Goal: Book appointment/travel/reservation

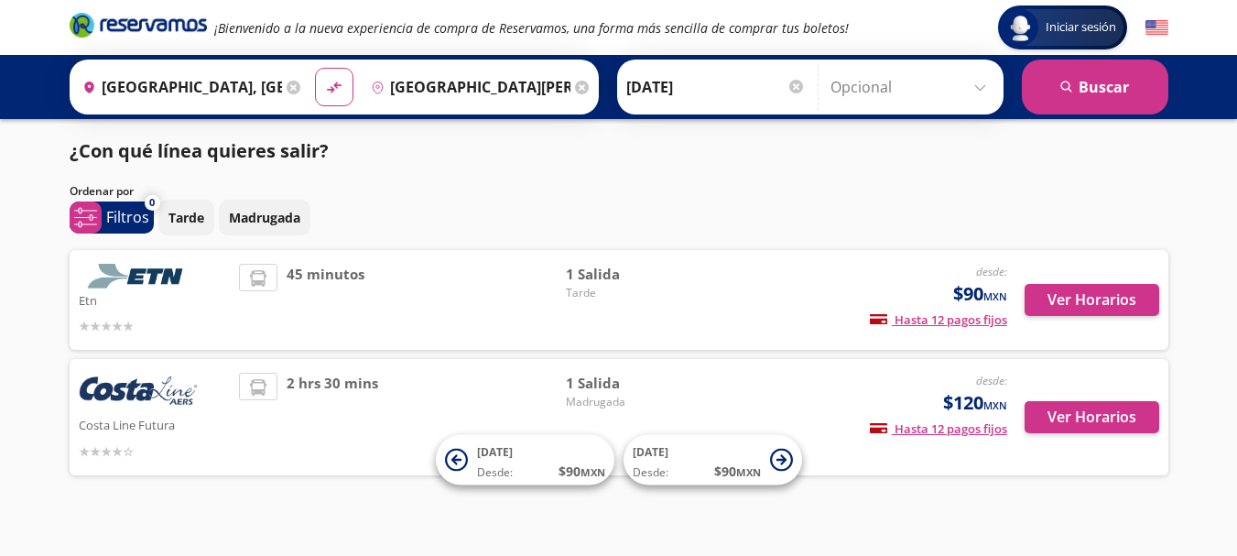
click at [289, 85] on icon at bounding box center [294, 88] width 14 height 14
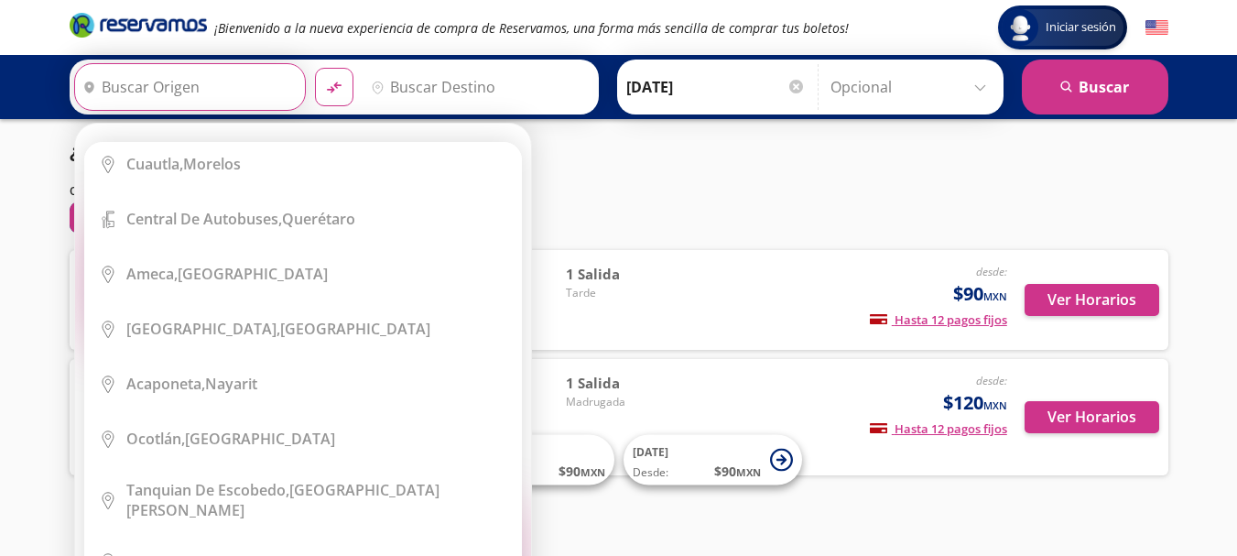
scroll to position [8248, 0]
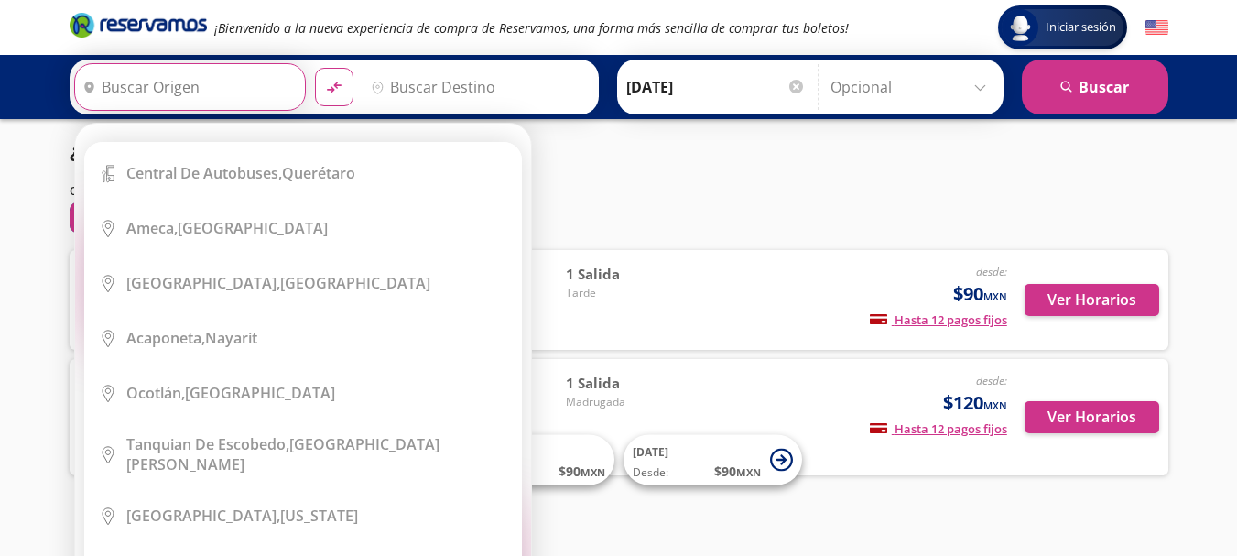
click at [172, 84] on input "Origen" at bounding box center [187, 87] width 225 height 46
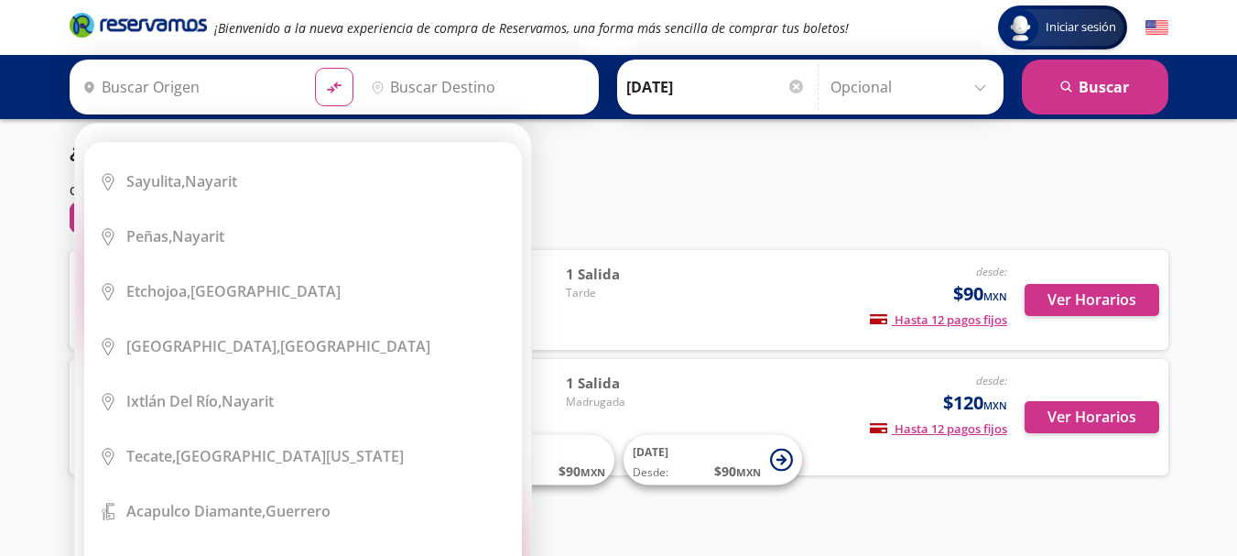
scroll to position [9951, 0]
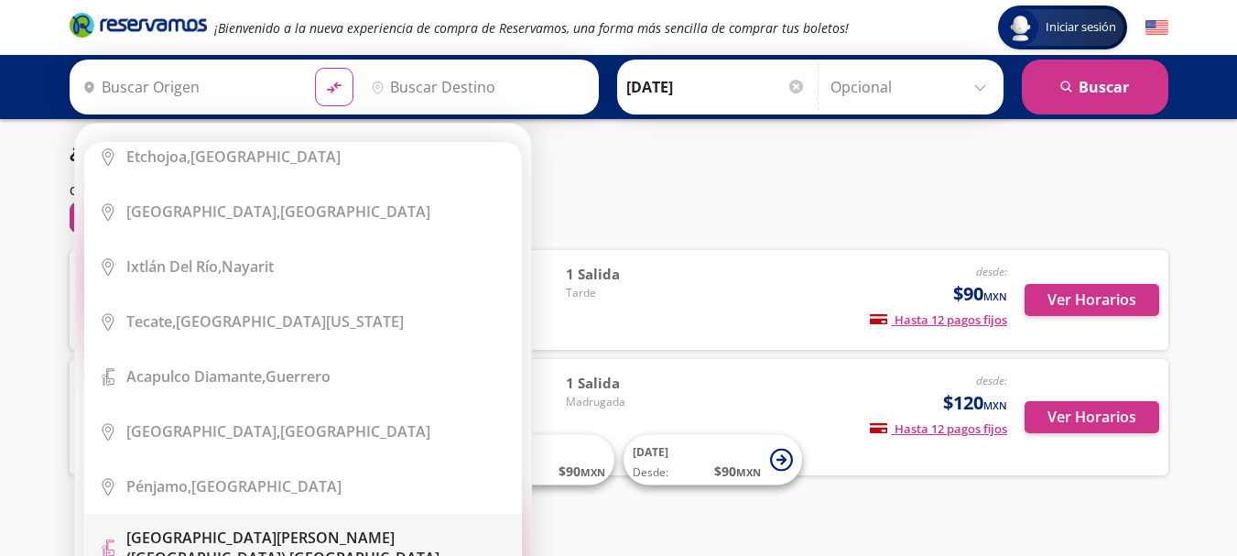
click at [254, 527] on b "[GEOGRAPHIC_DATA][PERSON_NAME] ([GEOGRAPHIC_DATA])," at bounding box center [260, 547] width 268 height 40
type input "[GEOGRAPHIC_DATA][PERSON_NAME] ([GEOGRAPHIC_DATA]), [GEOGRAPHIC_DATA]"
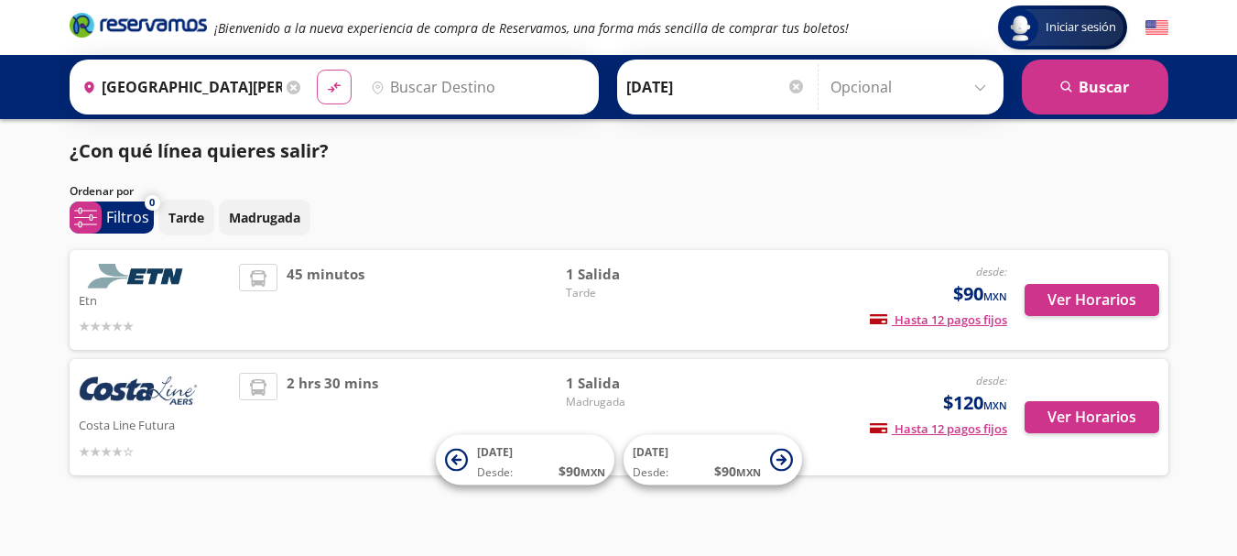
click at [331, 82] on icon "material-symbols:compare-arrows-rounded" at bounding box center [334, 87] width 16 height 17
click at [331, 88] on icon "material-symbols:compare-arrows-rounded" at bounding box center [334, 87] width 16 height 17
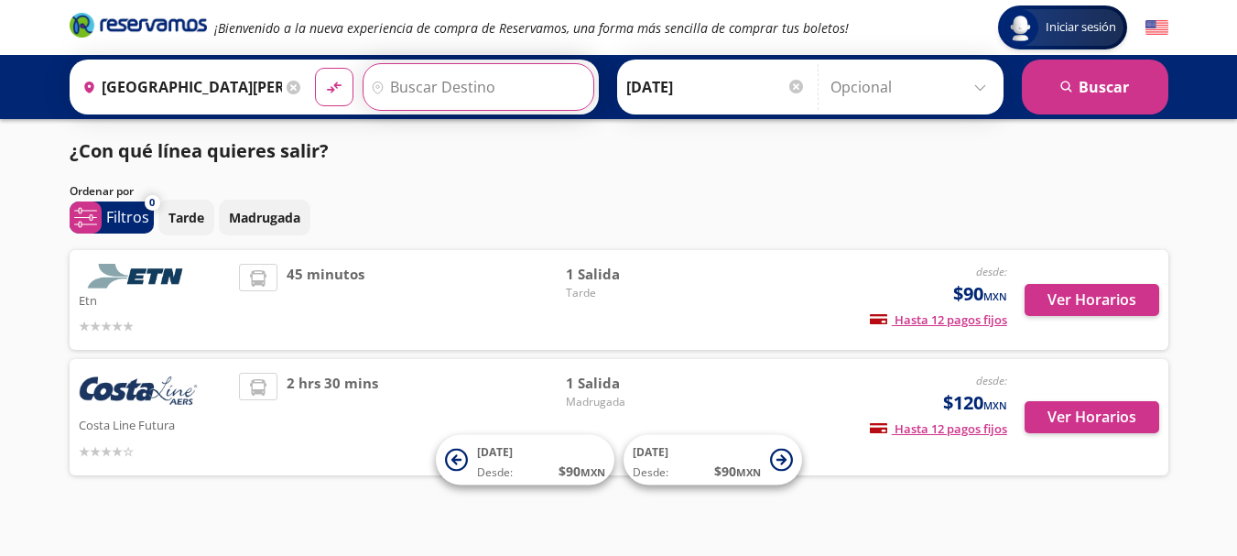
click at [419, 90] on input "Destino" at bounding box center [476, 87] width 225 height 46
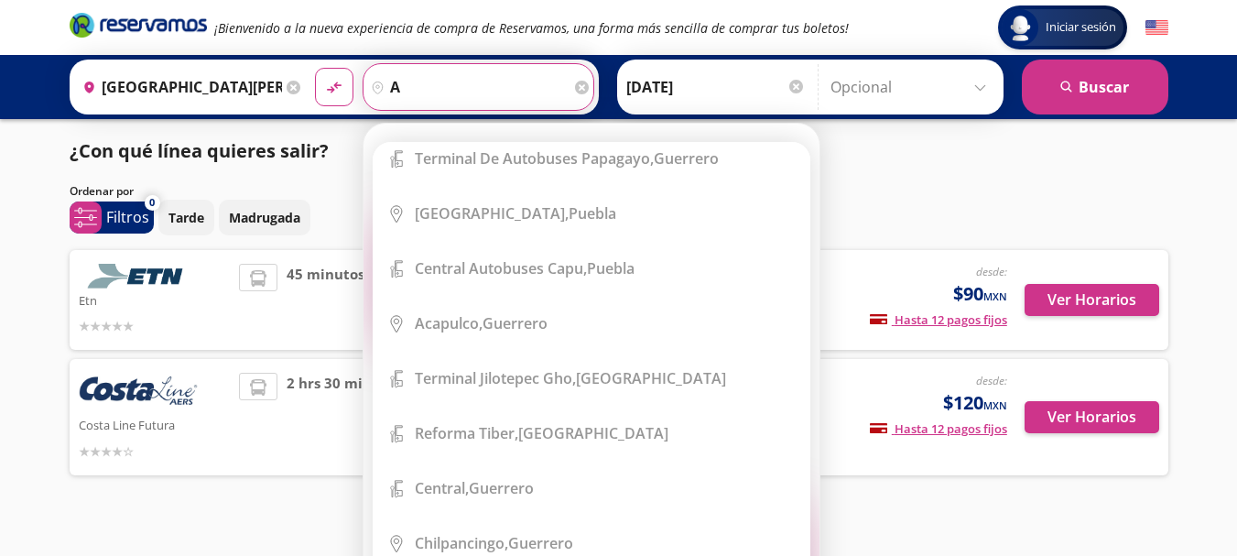
scroll to position [576, 0]
type input "a"
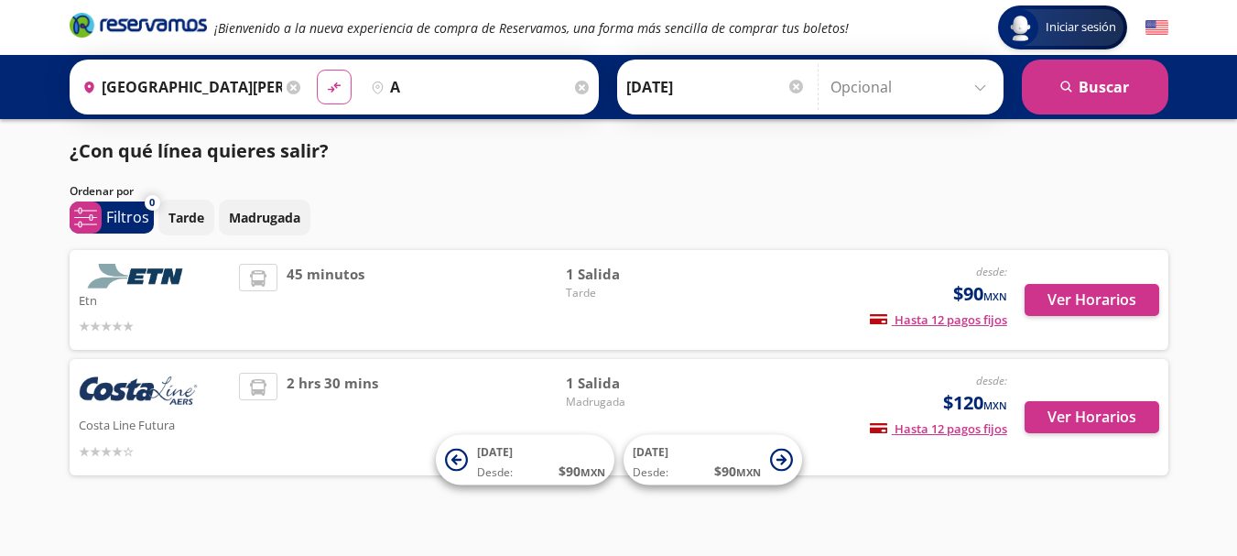
click at [331, 88] on icon "material-symbols:compare-arrows-rounded" at bounding box center [334, 87] width 16 height 17
click at [290, 85] on icon at bounding box center [294, 88] width 14 height 14
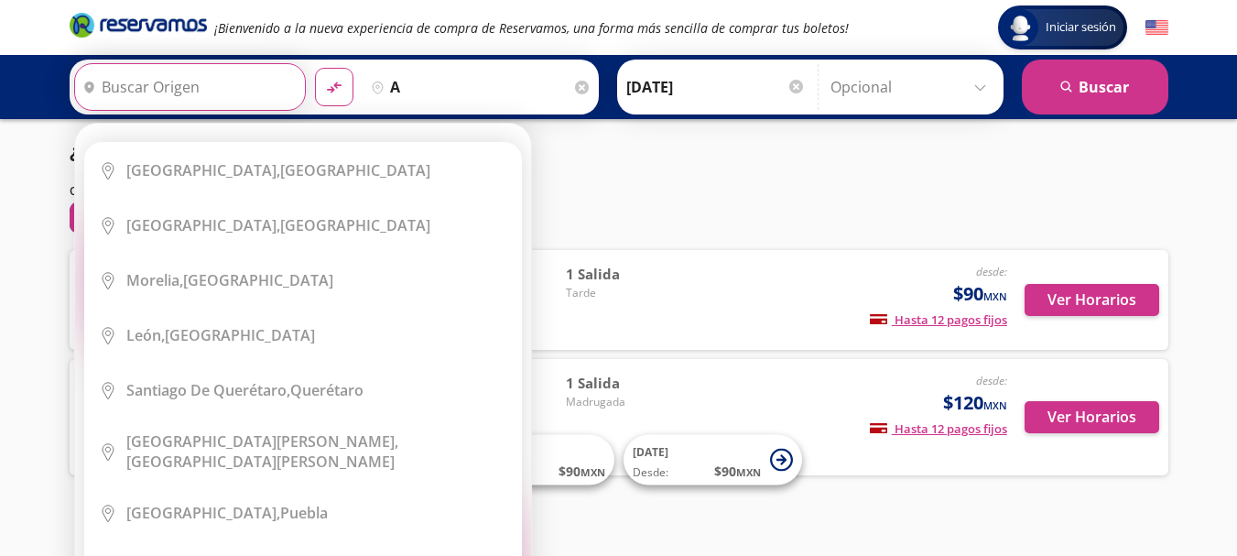
scroll to position [0, 0]
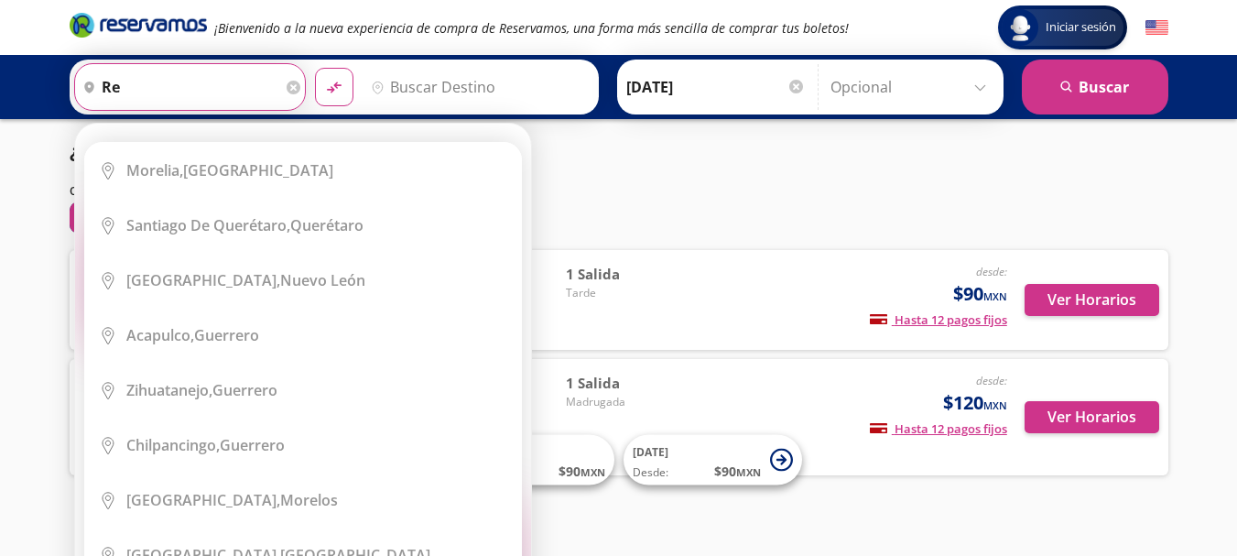
type input "re"
click at [289, 85] on icon at bounding box center [294, 88] width 14 height 14
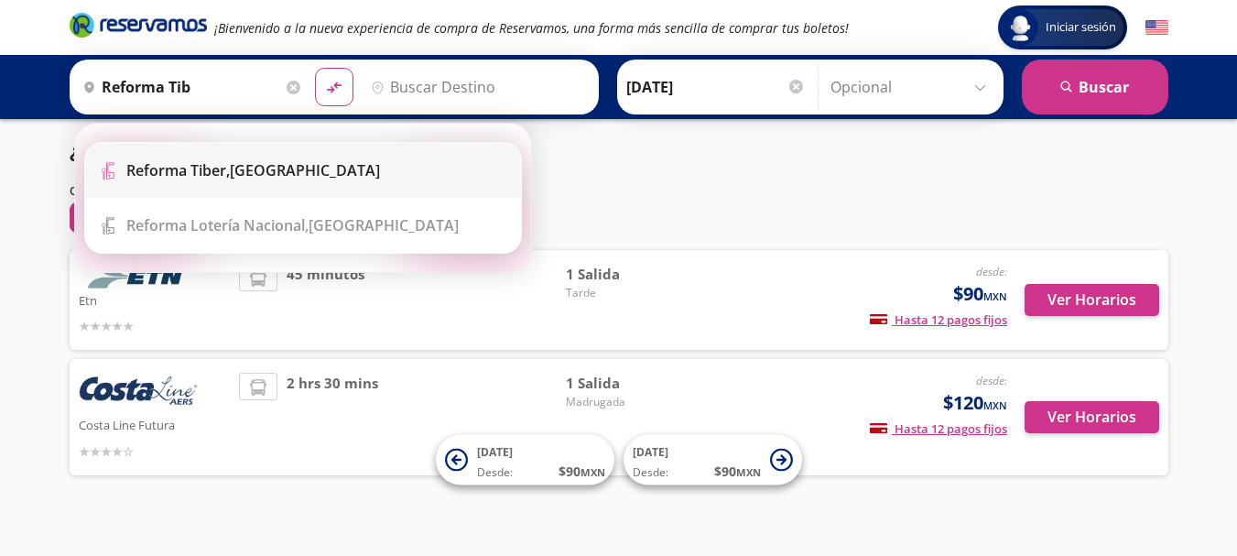
click at [189, 180] on li "Terminal Icon" at bounding box center [303, 170] width 436 height 55
type input "Reforma Tiber, [GEOGRAPHIC_DATA]"
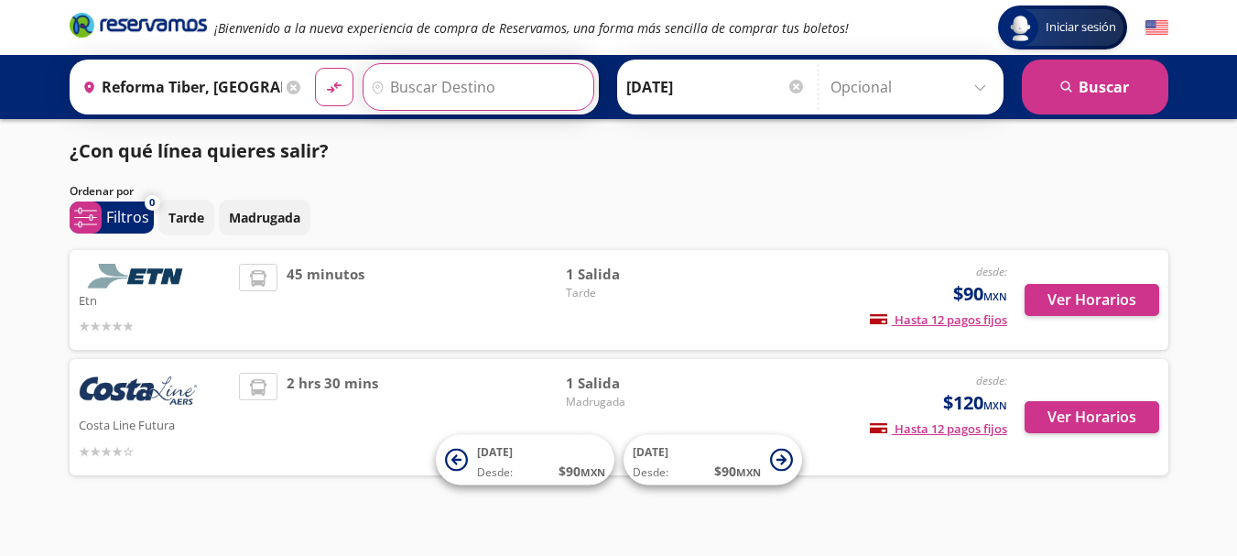
click at [470, 90] on input "Destino" at bounding box center [476, 87] width 225 height 46
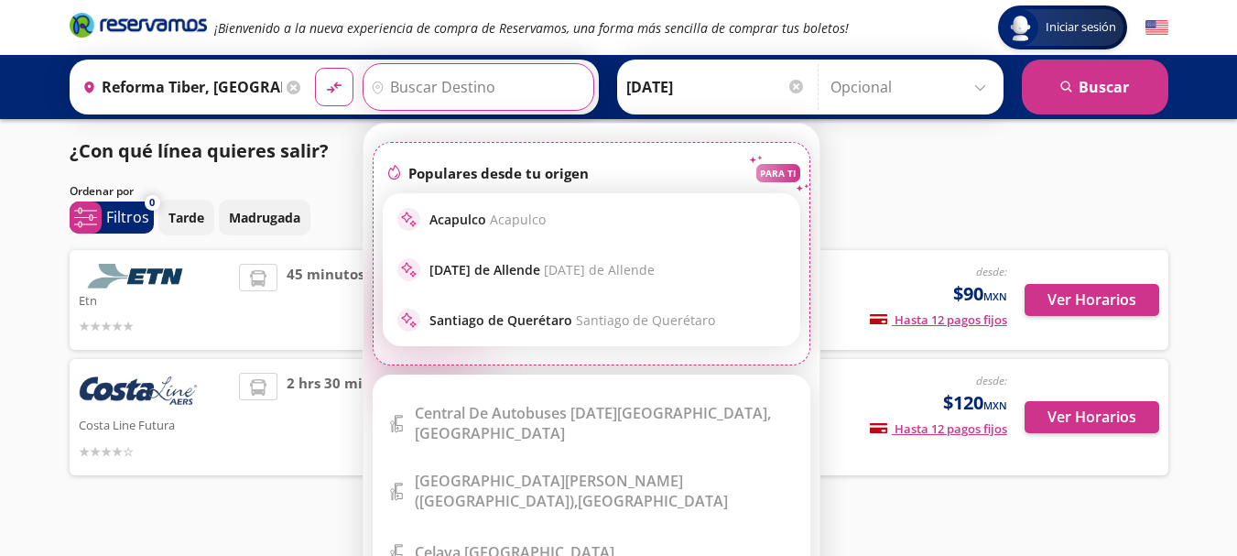
scroll to position [164, 0]
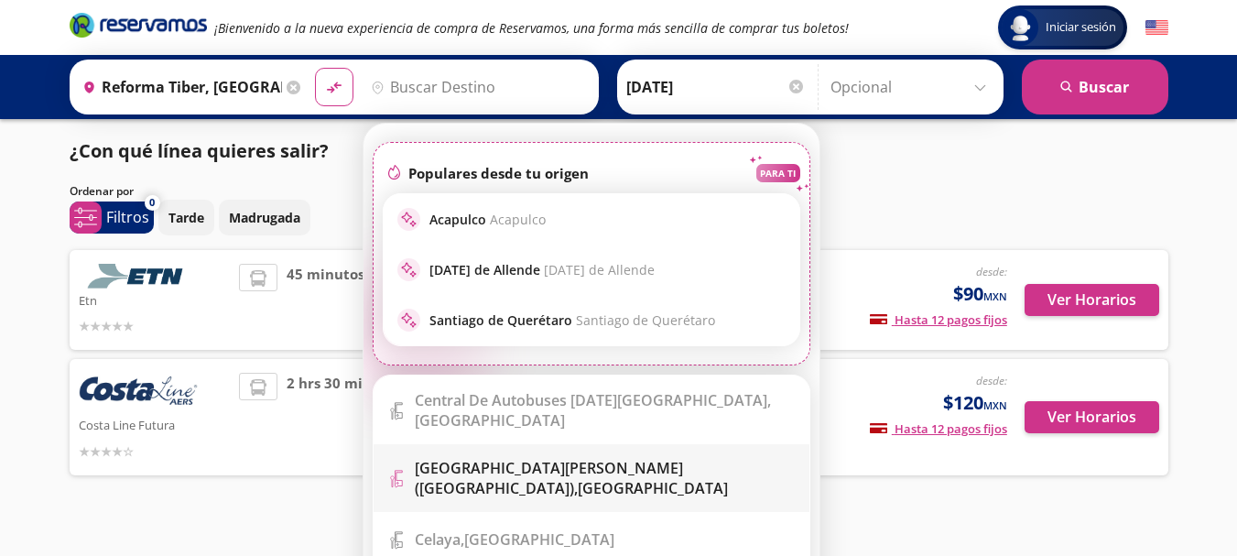
click at [533, 467] on b "[GEOGRAPHIC_DATA][PERSON_NAME] ([GEOGRAPHIC_DATA])," at bounding box center [549, 478] width 268 height 40
type input "[GEOGRAPHIC_DATA][PERSON_NAME] ([GEOGRAPHIC_DATA]), [GEOGRAPHIC_DATA]"
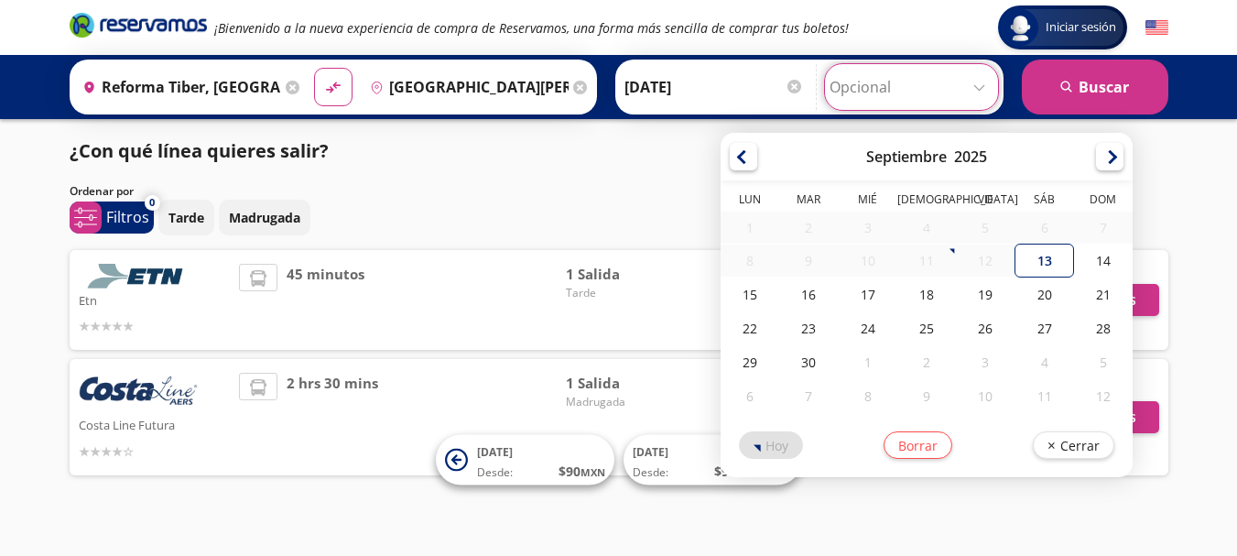
click at [980, 87] on input "Opcional" at bounding box center [912, 87] width 164 height 46
click at [1043, 262] on div "13" at bounding box center [1045, 261] width 59 height 34
type input "[DATE]"
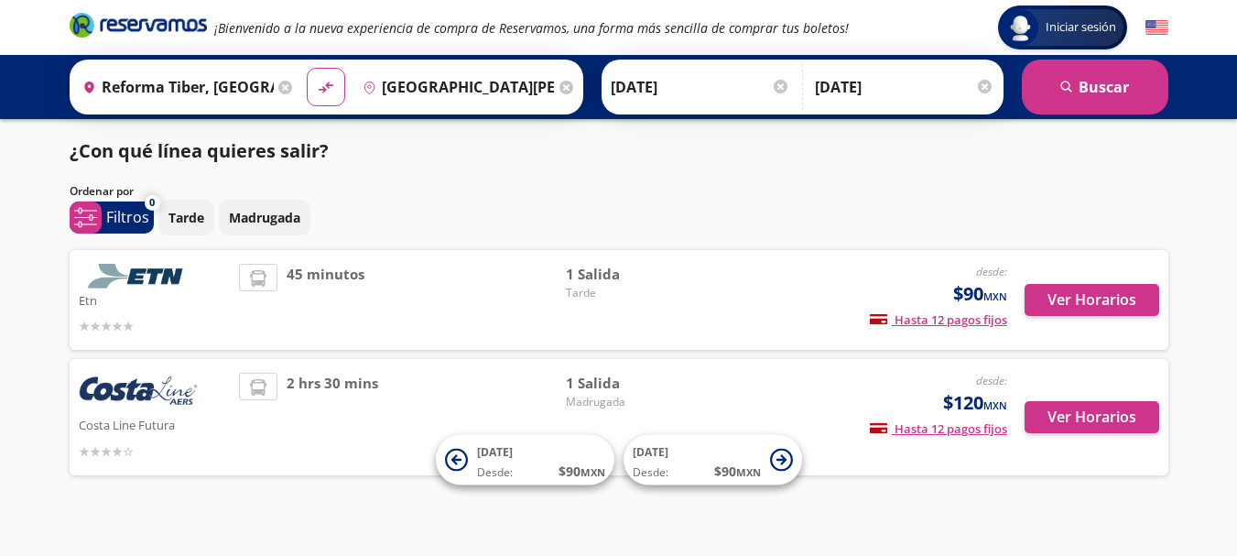
click at [985, 83] on div at bounding box center [985, 87] width 14 height 14
click at [793, 88] on div at bounding box center [796, 87] width 14 height 14
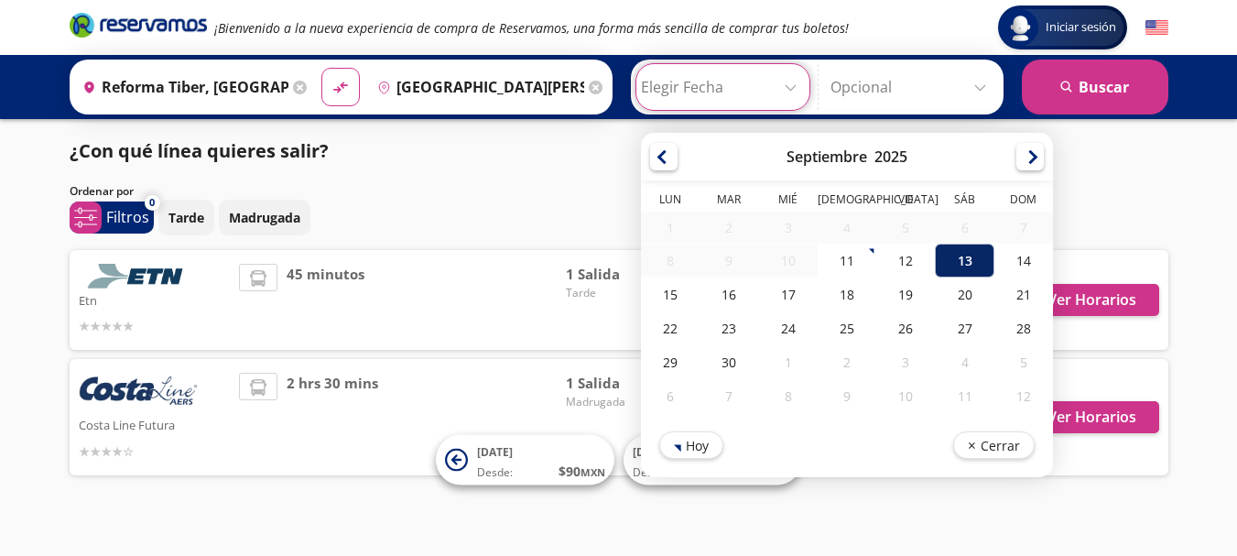
click at [956, 264] on div "13" at bounding box center [964, 261] width 59 height 34
type input "[DATE]"
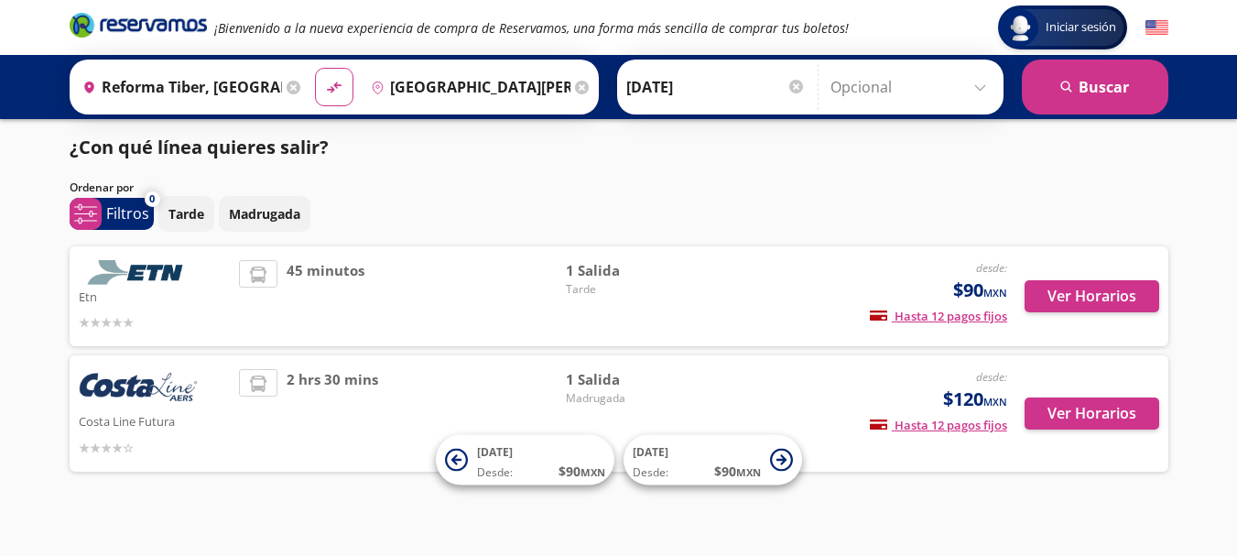
scroll to position [5, 0]
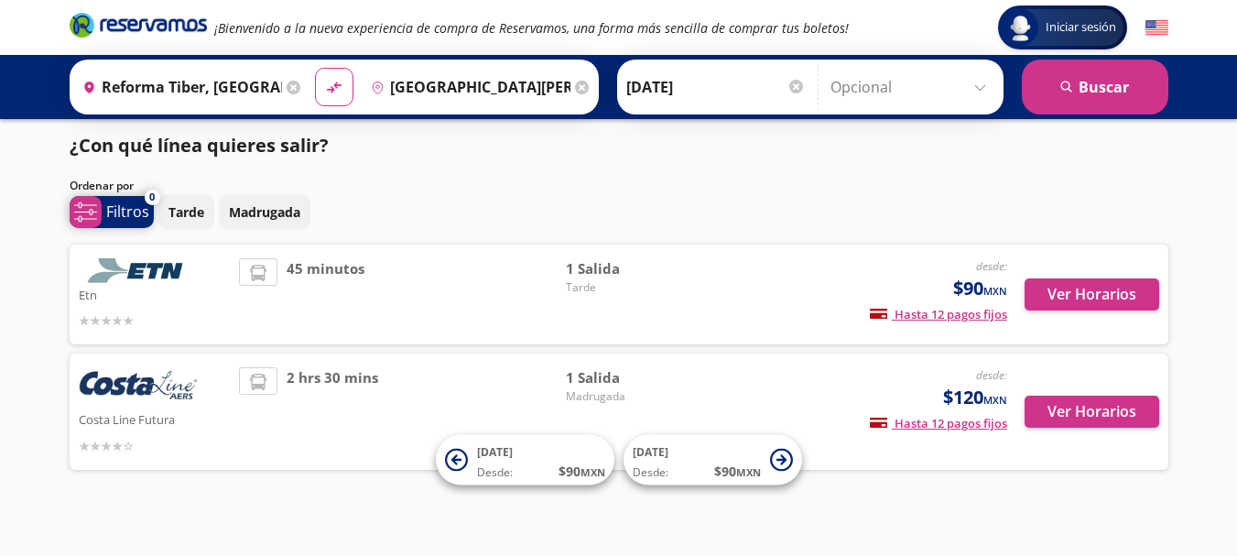
click at [133, 210] on p "Filtros" at bounding box center [127, 212] width 43 height 22
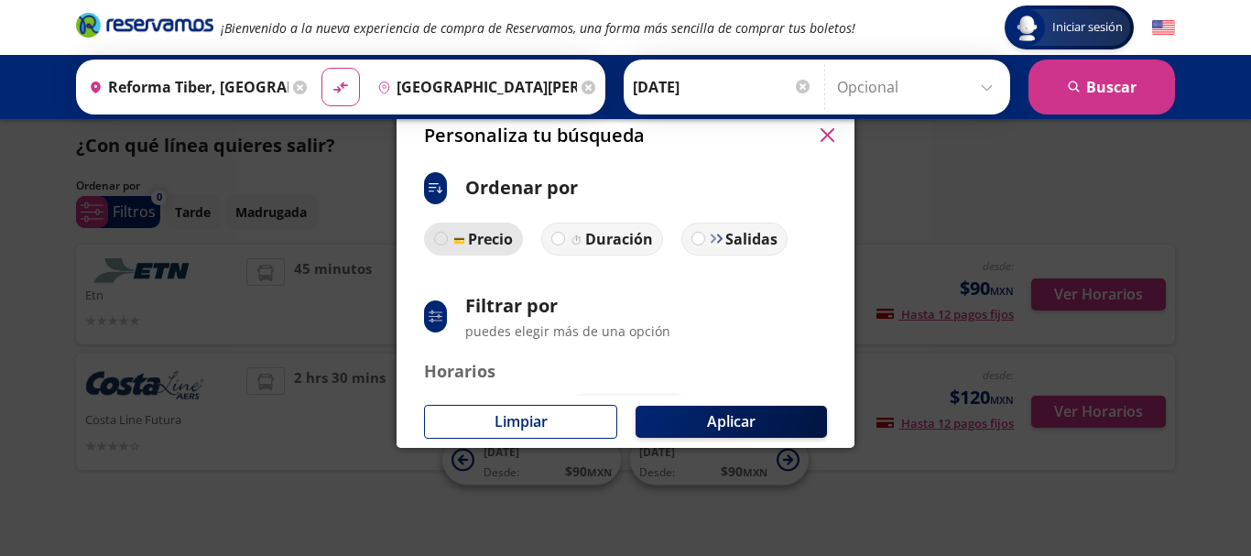
click at [441, 236] on div at bounding box center [441, 239] width 14 height 14
click at [441, 236] on input "Precio" at bounding box center [441, 239] width 12 height 12
radio input "true"
click at [740, 240] on p "Salidas" at bounding box center [749, 239] width 52 height 22
click at [702, 240] on input "Salidas" at bounding box center [696, 239] width 12 height 12
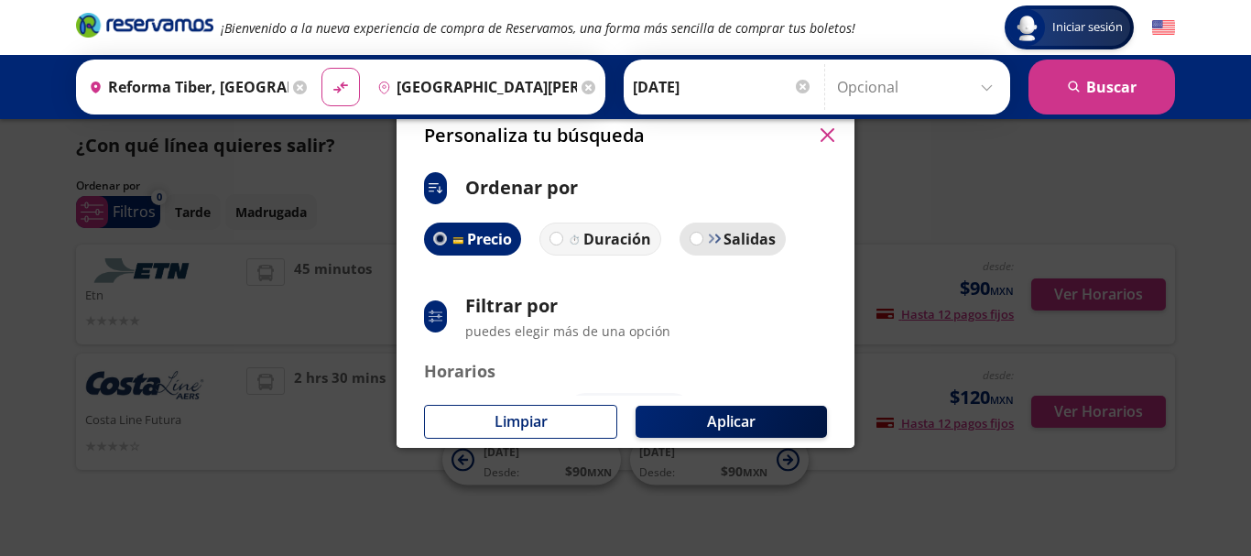
radio input "true"
radio input "false"
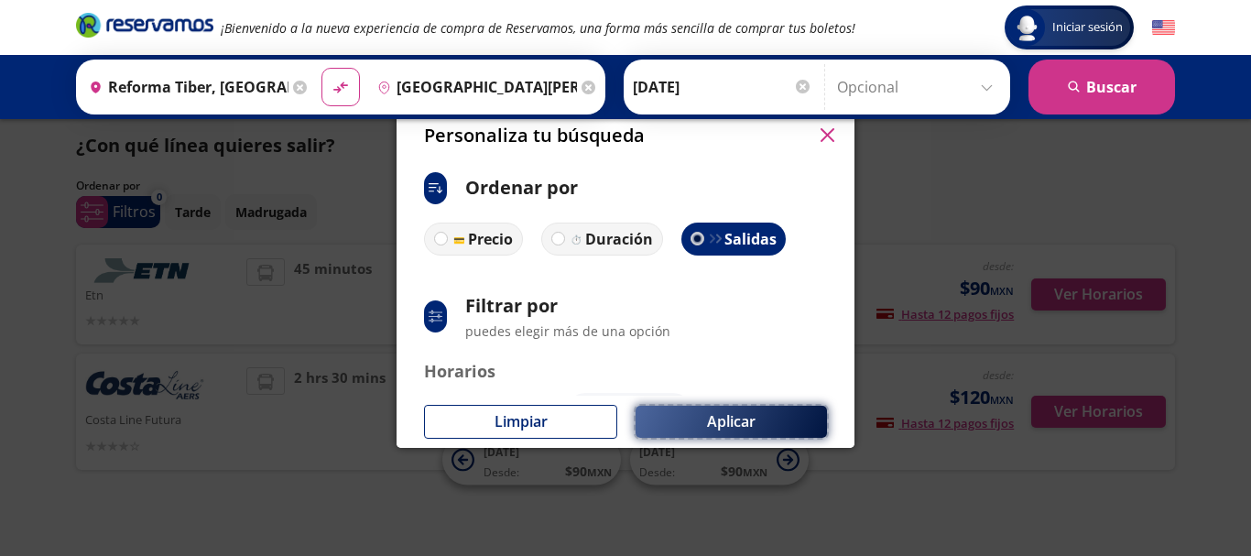
click at [713, 420] on button "Aplicar" at bounding box center [731, 422] width 191 height 32
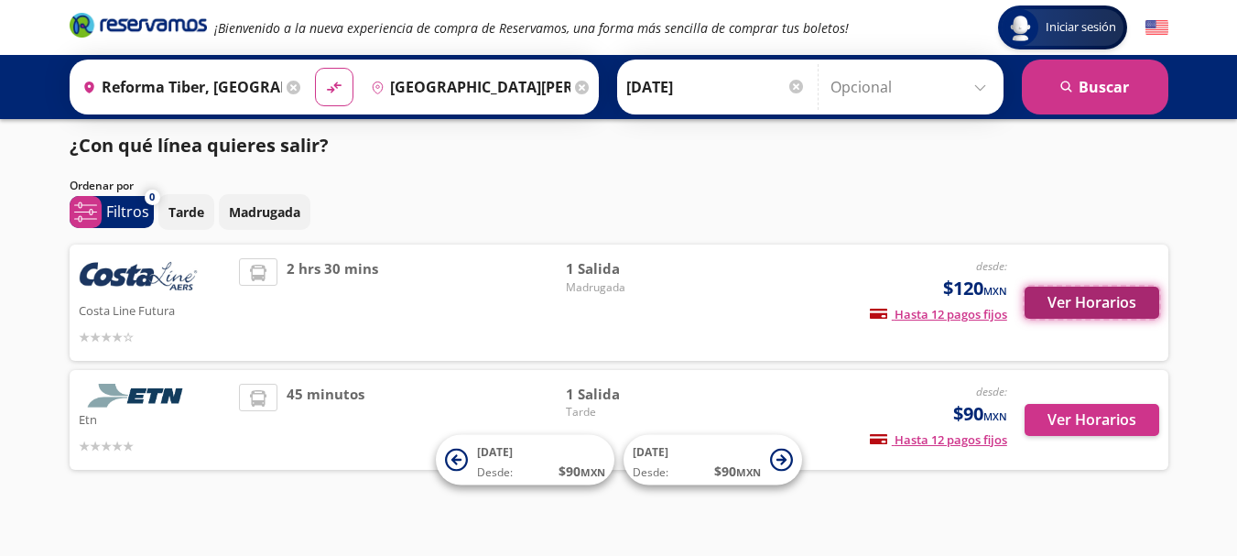
click at [1081, 299] on button "Ver Horarios" at bounding box center [1092, 303] width 135 height 32
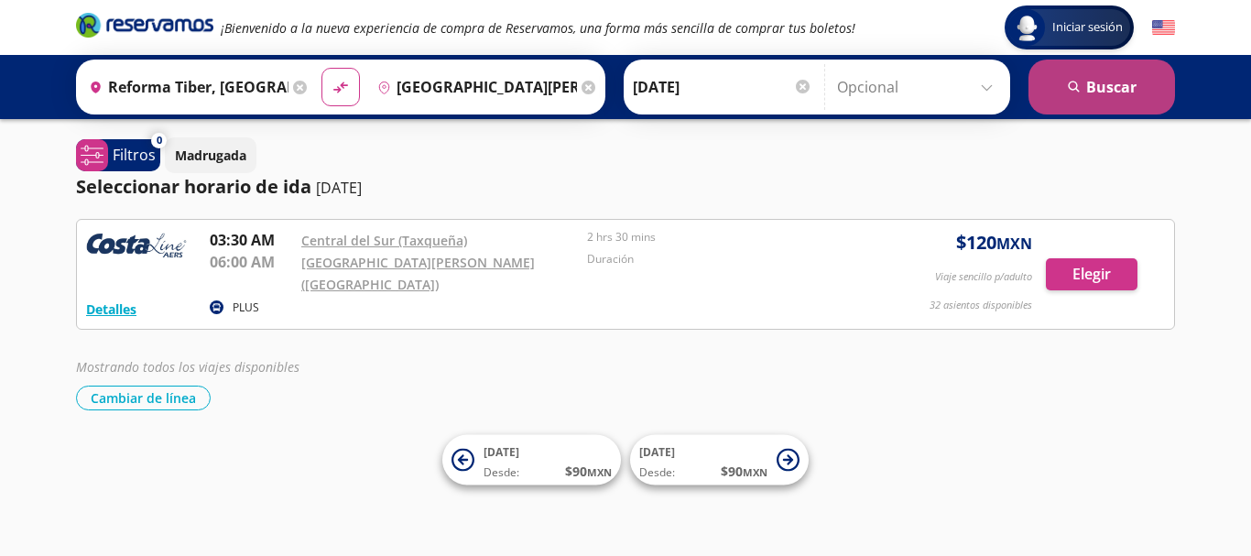
click at [1103, 95] on button "search [GEOGRAPHIC_DATA]" at bounding box center [1101, 87] width 147 height 55
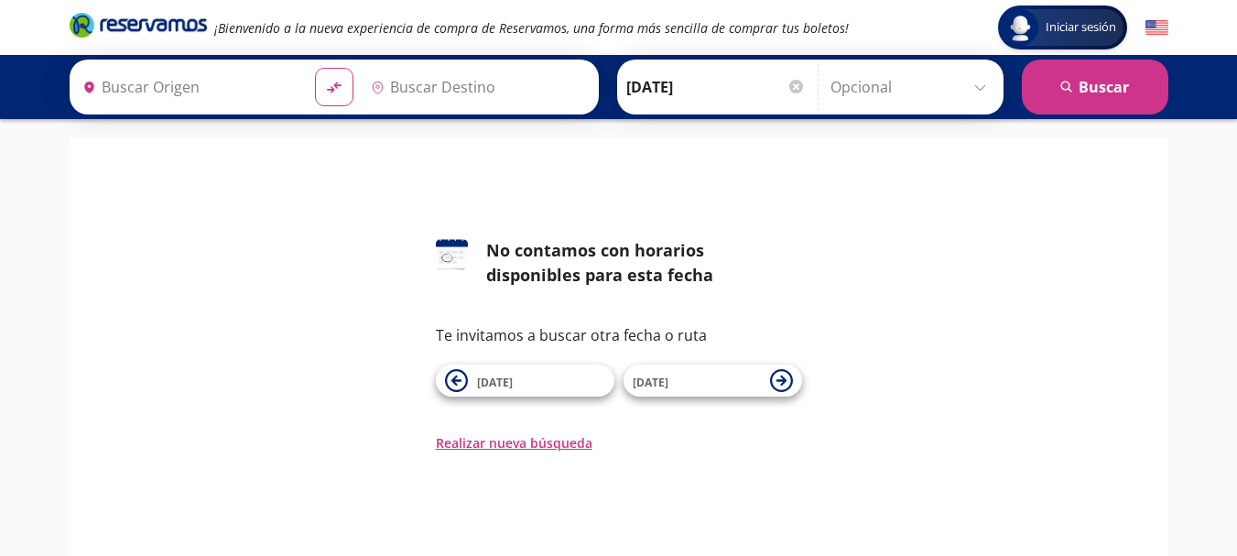
type input "[GEOGRAPHIC_DATA][PERSON_NAME] ([GEOGRAPHIC_DATA]), [GEOGRAPHIC_DATA]"
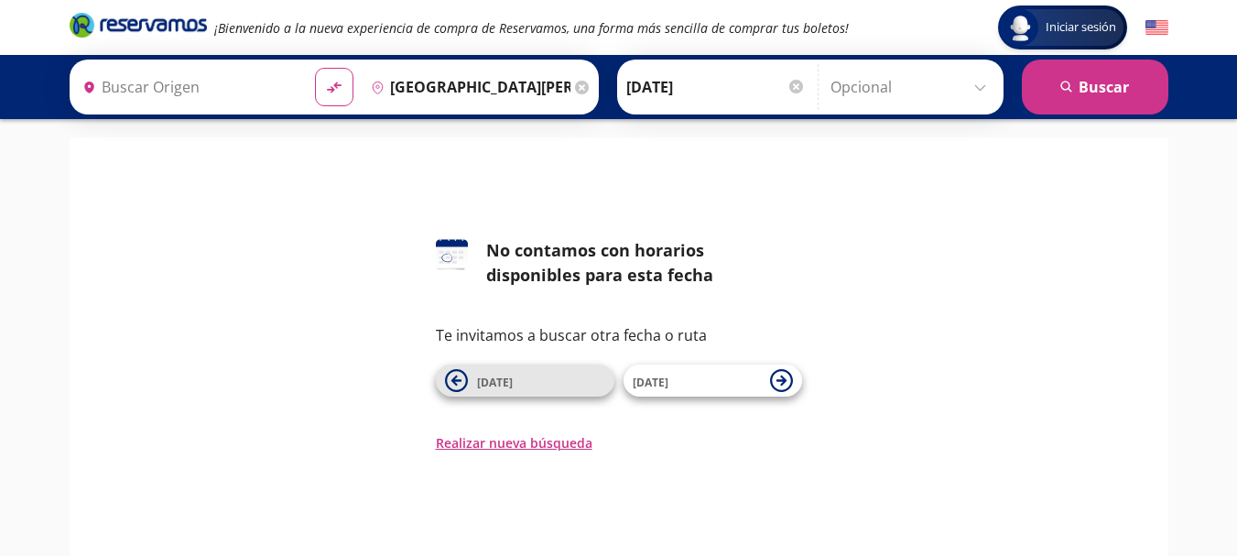
click at [456, 380] on icon at bounding box center [456, 380] width 10 height 10
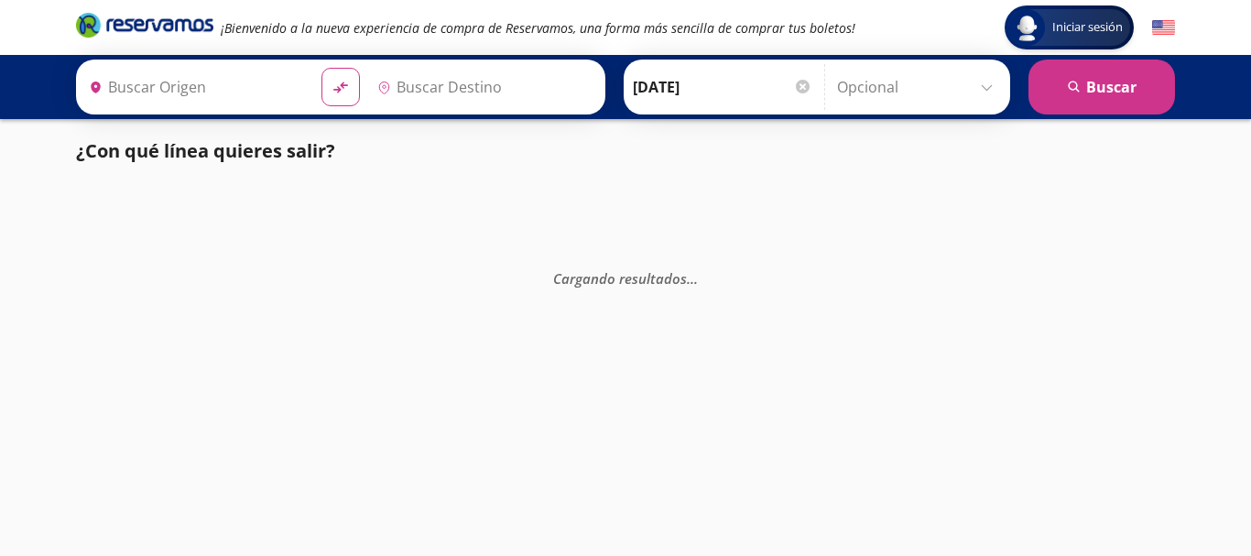
type input "[GEOGRAPHIC_DATA][PERSON_NAME] ([GEOGRAPHIC_DATA]), [GEOGRAPHIC_DATA]"
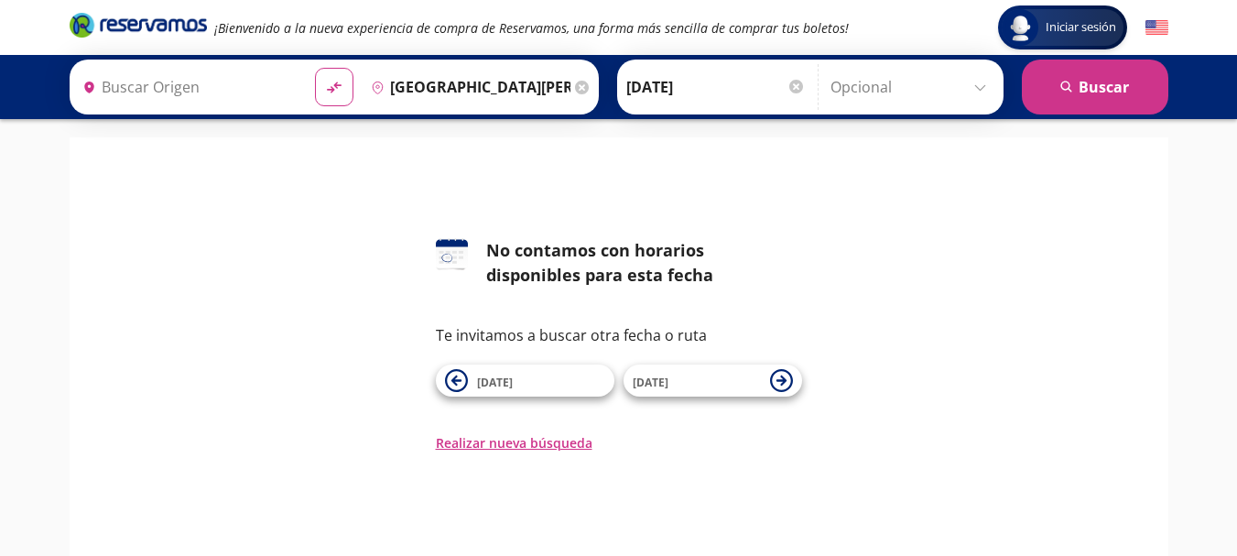
drag, startPoint x: 319, startPoint y: 87, endPoint x: 203, endPoint y: -23, distance: 159.3
click at [203, 0] on html "Iniciar sesión Iniciar sesión ¡Bienvenido a la nueva experiencia de compra de R…" at bounding box center [618, 365] width 1237 height 730
type input "[GEOGRAPHIC_DATA][PERSON_NAME] ([GEOGRAPHIC_DATA]), [GEOGRAPHIC_DATA]"
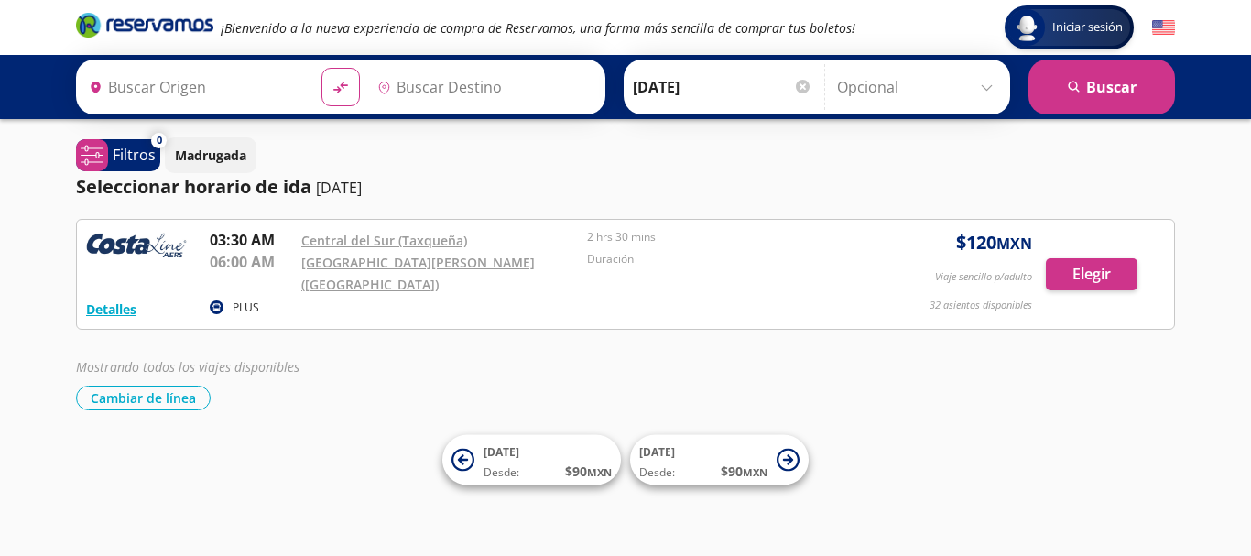
type input "[GEOGRAPHIC_DATA], [GEOGRAPHIC_DATA]"
type input "[GEOGRAPHIC_DATA][PERSON_NAME] ([GEOGRAPHIC_DATA]), [GEOGRAPHIC_DATA]"
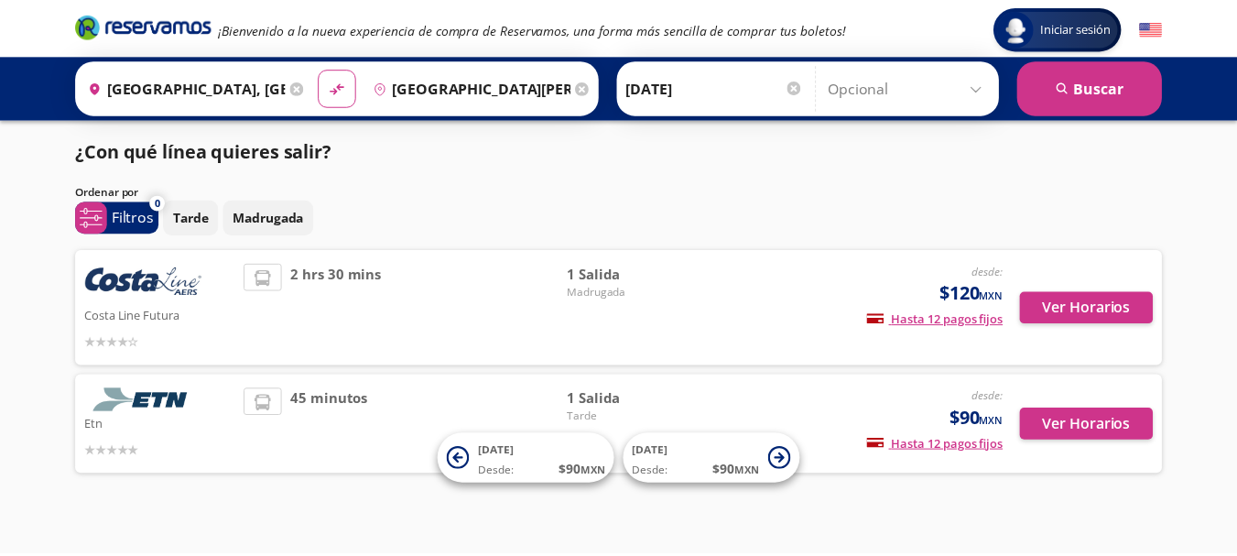
scroll to position [5, 0]
